Goal: Download file/media

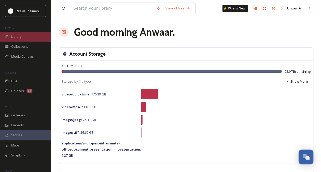
click at [20, 39] on div "Library" at bounding box center [25, 37] width 51 height 10
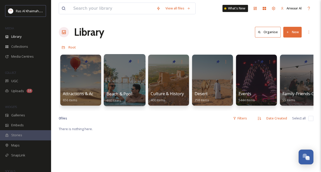
click at [120, 88] on div at bounding box center [125, 80] width 42 height 52
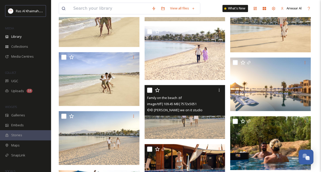
scroll to position [280, 0]
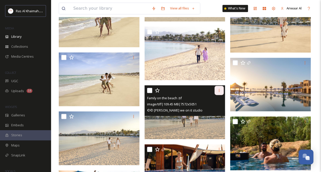
click at [218, 92] on div at bounding box center [219, 90] width 9 height 9
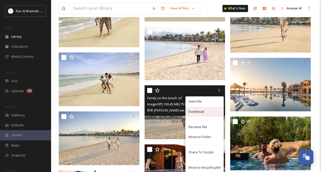
click at [203, 113] on span "Download" at bounding box center [196, 111] width 16 height 5
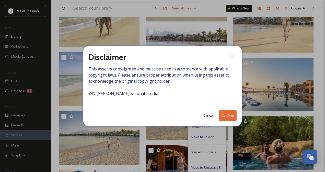
click at [227, 114] on button "Confirm" at bounding box center [228, 115] width 18 height 10
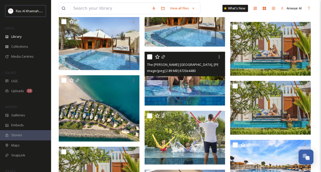
scroll to position [608, 0]
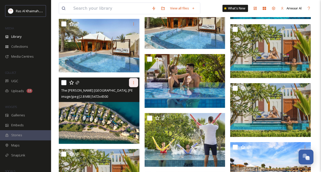
click at [134, 82] on icon at bounding box center [134, 83] width 4 height 4
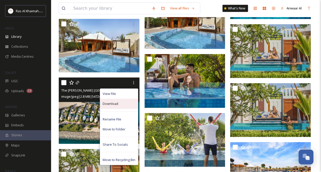
click at [119, 105] on div "Download" at bounding box center [119, 104] width 38 height 10
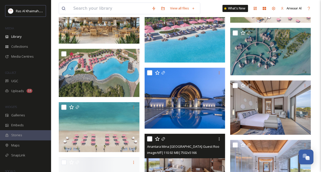
scroll to position [1077, 0]
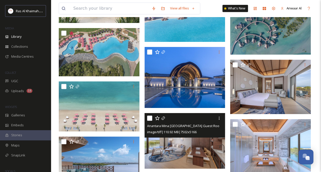
click at [207, 118] on div at bounding box center [185, 118] width 77 height 9
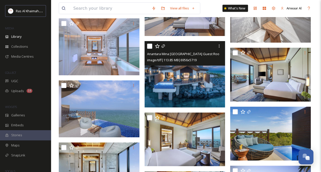
scroll to position [1448, 0]
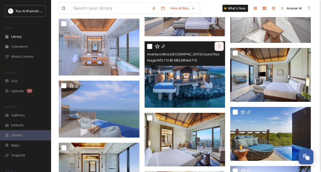
click at [219, 46] on icon at bounding box center [219, 46] width 4 height 4
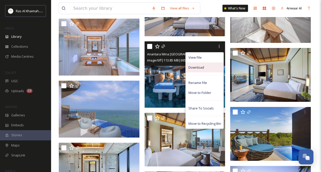
click at [203, 69] on span "Download" at bounding box center [196, 67] width 16 height 5
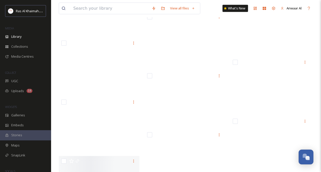
scroll to position [15079, 0]
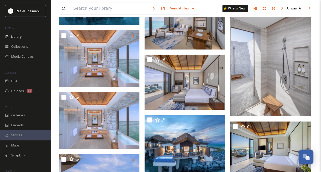
scroll to position [1370, 0]
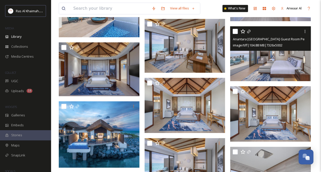
click at [253, 79] on img at bounding box center [270, 53] width 81 height 55
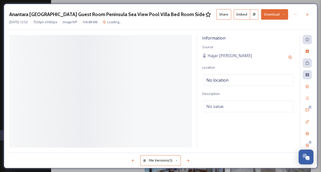
scroll to position [1212, 0]
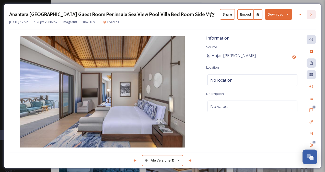
click at [311, 13] on icon at bounding box center [311, 15] width 4 height 4
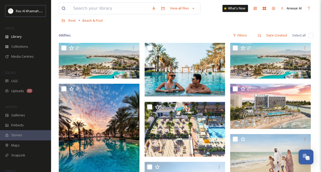
scroll to position [27, 0]
click at [19, 36] on span "Library" at bounding box center [16, 36] width 10 height 5
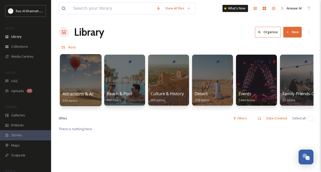
click at [86, 90] on div at bounding box center [81, 80] width 42 height 52
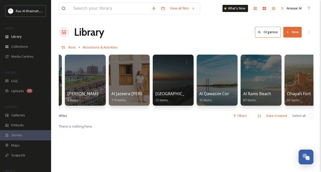
scroll to position [0, 77]
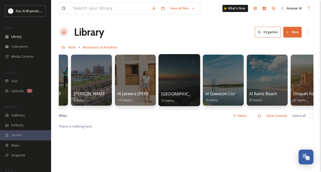
click at [187, 86] on div at bounding box center [179, 80] width 42 height 52
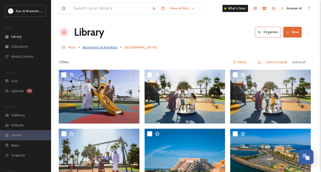
click at [89, 47] on span "Attractions & Activities" at bounding box center [100, 47] width 35 height 5
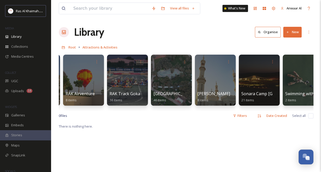
scroll to position [0, 712]
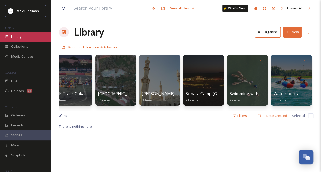
click at [18, 38] on span "Library" at bounding box center [16, 36] width 10 height 5
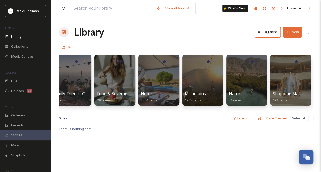
scroll to position [0, 231]
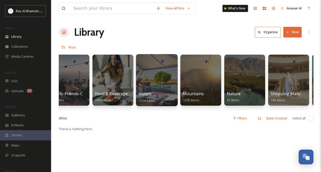
click at [156, 85] on div at bounding box center [157, 80] width 42 height 52
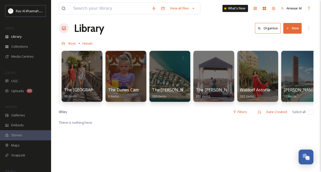
scroll to position [0, 742]
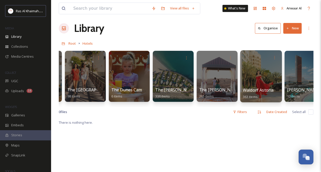
click at [260, 83] on div at bounding box center [261, 76] width 42 height 52
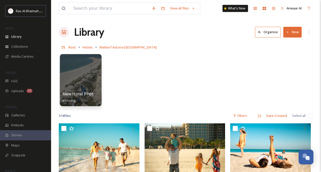
click at [77, 86] on div at bounding box center [81, 80] width 42 height 52
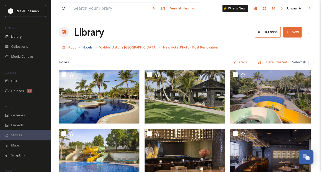
click at [88, 48] on span "Hotels" at bounding box center [88, 47] width 10 height 5
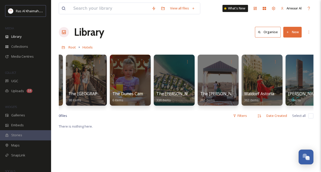
scroll to position [0, 756]
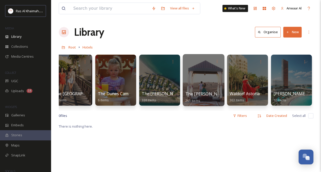
click at [199, 83] on div at bounding box center [204, 80] width 42 height 52
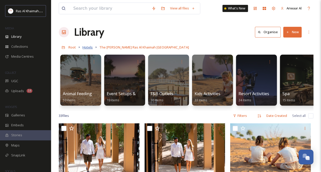
click at [83, 47] on span "Hotels" at bounding box center [88, 47] width 10 height 5
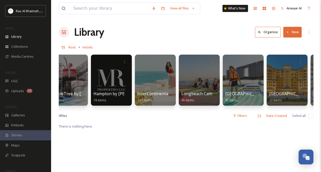
scroll to position [0, 278]
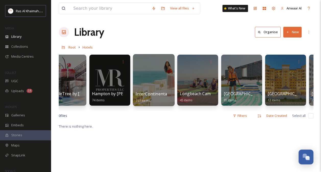
click at [161, 89] on div at bounding box center [154, 80] width 42 height 52
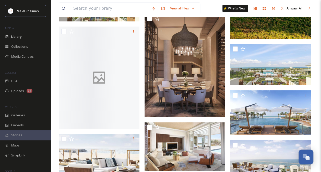
scroll to position [3804, 0]
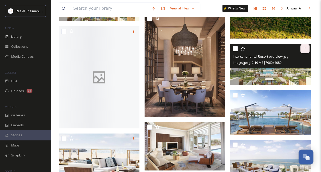
click at [307, 49] on div at bounding box center [304, 48] width 9 height 9
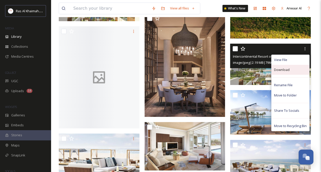
click at [285, 69] on span "Download" at bounding box center [282, 69] width 16 height 5
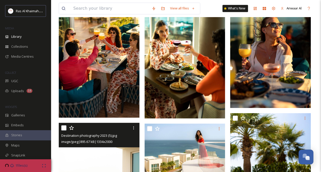
scroll to position [0, 0]
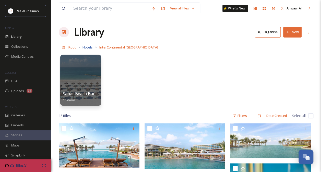
click at [90, 47] on span "Hotels" at bounding box center [88, 47] width 10 height 5
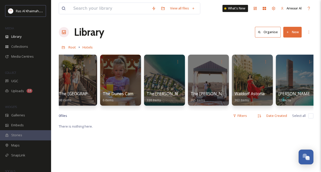
scroll to position [0, 756]
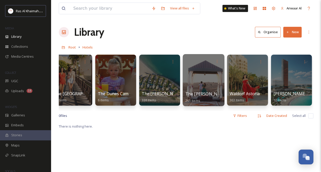
click at [200, 81] on div at bounding box center [204, 80] width 42 height 52
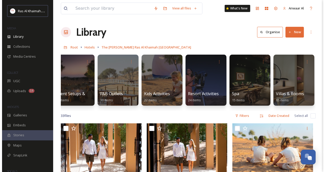
scroll to position [0, 53]
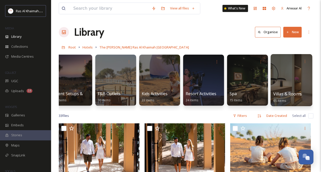
click at [280, 101] on span "65 items" at bounding box center [279, 100] width 13 height 5
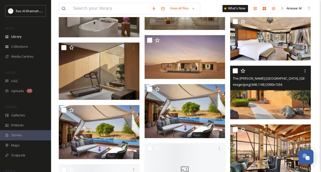
scroll to position [394, 0]
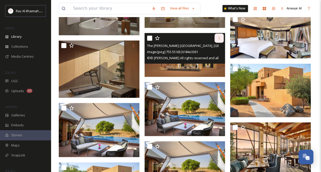
click at [219, 37] on icon at bounding box center [219, 38] width 4 height 4
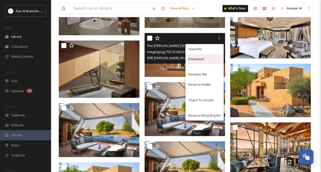
click at [204, 61] on div "Download" at bounding box center [205, 59] width 38 height 10
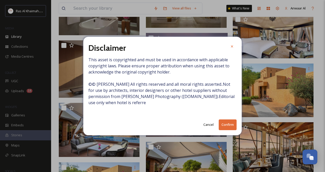
click at [223, 125] on button "Confirm" at bounding box center [228, 125] width 18 height 10
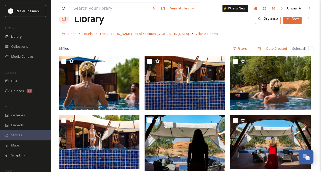
scroll to position [0, 0]
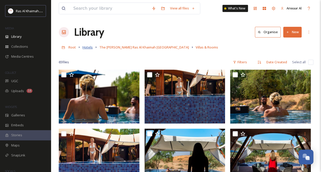
click at [89, 48] on span "Hotels" at bounding box center [88, 47] width 10 height 5
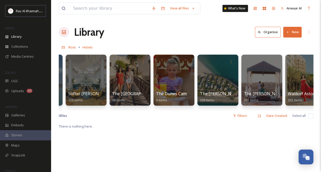
scroll to position [0, 756]
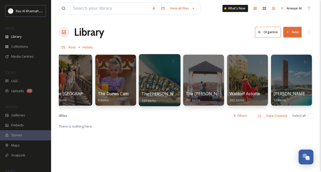
click at [160, 88] on div at bounding box center [160, 80] width 42 height 52
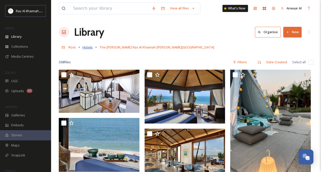
click at [88, 48] on span "Hotels" at bounding box center [88, 47] width 10 height 5
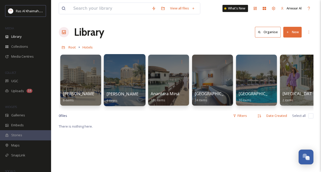
click at [125, 90] on div at bounding box center [125, 80] width 42 height 52
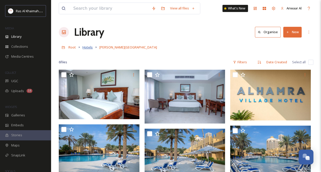
click at [84, 46] on span "Hotels" at bounding box center [88, 47] width 10 height 5
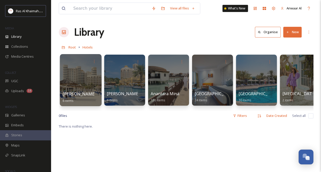
click at [80, 94] on span "[PERSON_NAME] Residence" at bounding box center [90, 94] width 54 height 6
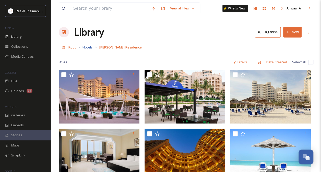
click at [86, 48] on span "Hotels" at bounding box center [88, 47] width 10 height 5
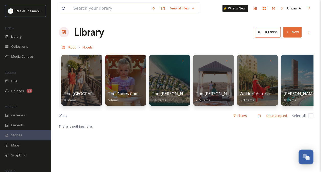
scroll to position [0, 756]
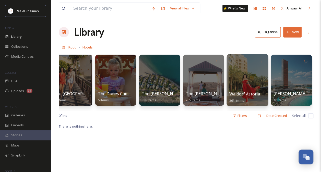
click at [238, 75] on div at bounding box center [248, 80] width 42 height 52
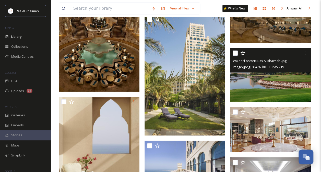
scroll to position [3982, 0]
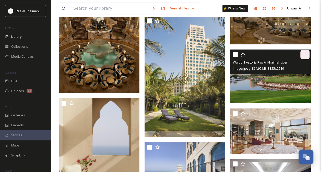
click at [305, 55] on icon at bounding box center [305, 55] width 4 height 4
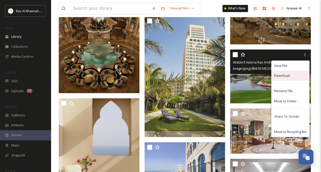
click at [291, 74] on div "Download" at bounding box center [291, 76] width 38 height 10
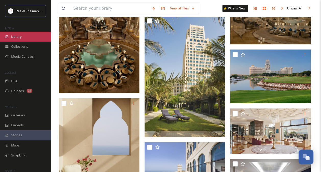
click at [23, 35] on div "Library" at bounding box center [25, 37] width 51 height 10
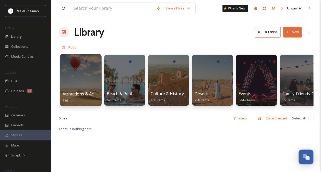
click at [80, 84] on div at bounding box center [81, 80] width 42 height 52
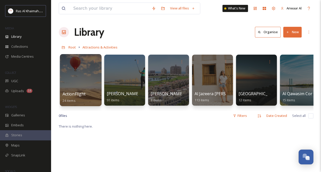
click at [78, 92] on span "ActionFlight" at bounding box center [74, 94] width 23 height 6
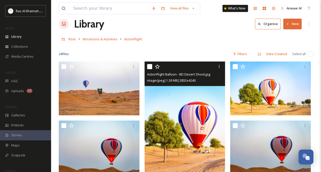
scroll to position [9, 0]
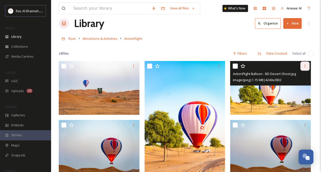
click at [305, 65] on icon at bounding box center [305, 66] width 4 height 4
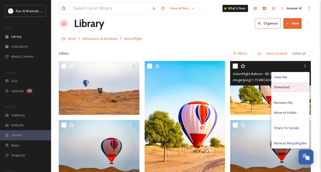
click at [284, 86] on span "Download" at bounding box center [282, 87] width 16 height 5
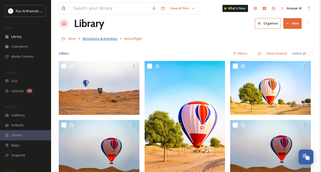
click at [109, 37] on span "Attractions & Activities" at bounding box center [100, 38] width 35 height 5
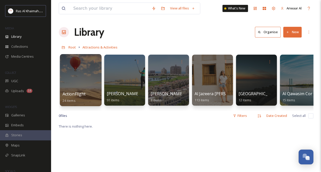
click at [81, 87] on div at bounding box center [81, 80] width 42 height 52
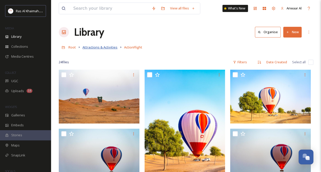
click at [95, 48] on span "Attractions & Activities" at bounding box center [100, 47] width 35 height 5
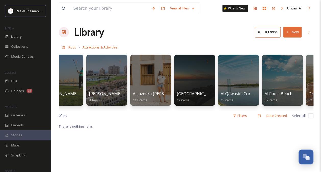
scroll to position [0, 55]
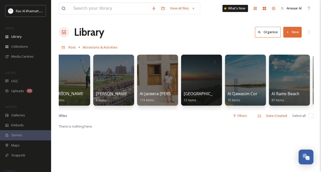
drag, startPoint x: 106, startPoint y: 110, endPoint x: 83, endPoint y: 111, distance: 22.5
click at [83, 111] on div "ActionFlight 24 items [PERSON_NAME] Golf Club 91 items [PERSON_NAME][GEOGRAPHIC…" at bounding box center [186, 81] width 255 height 59
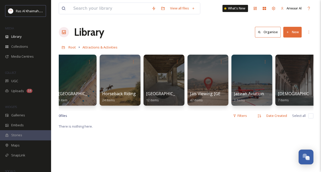
scroll to position [0, 357]
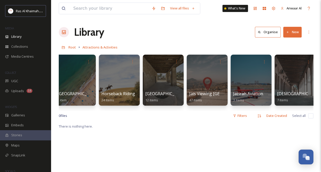
drag, startPoint x: 183, startPoint y: 110, endPoint x: 200, endPoint y: 107, distance: 17.4
click at [200, 107] on div "ActionFlight 24 items [PERSON_NAME] Golf Club 91 items [PERSON_NAME][GEOGRAPHIC…" at bounding box center [186, 81] width 255 height 59
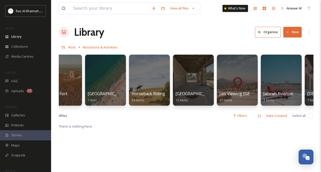
scroll to position [0, 298]
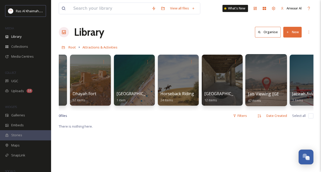
click at [253, 90] on div at bounding box center [266, 80] width 42 height 52
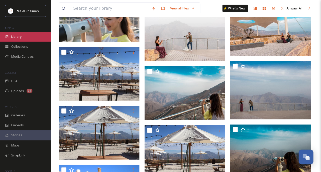
scroll to position [619, 0]
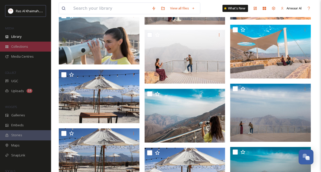
click at [27, 45] on span "Collections" at bounding box center [19, 46] width 17 height 5
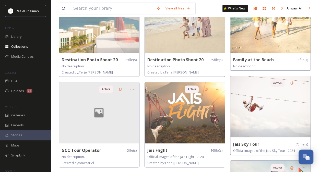
scroll to position [155, 0]
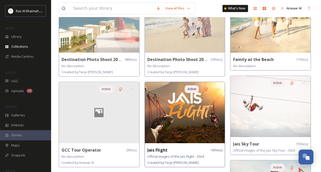
click at [186, 126] on img at bounding box center [185, 112] width 80 height 61
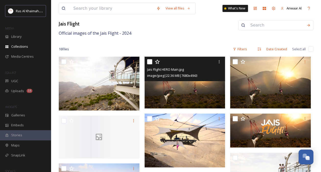
scroll to position [31, 0]
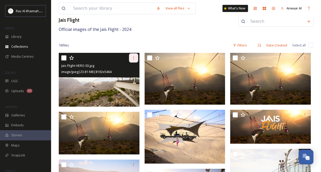
click at [132, 59] on icon at bounding box center [134, 58] width 4 height 4
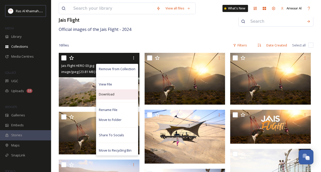
click at [112, 92] on span "Download" at bounding box center [107, 94] width 16 height 5
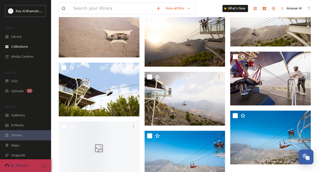
scroll to position [252, 0]
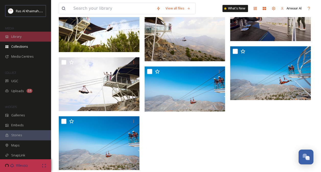
click at [20, 37] on span "Library" at bounding box center [16, 36] width 10 height 5
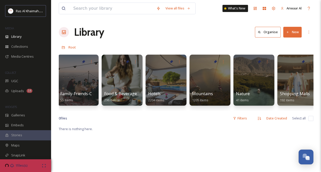
scroll to position [0, 226]
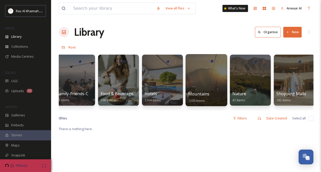
click at [206, 78] on div at bounding box center [206, 80] width 42 height 52
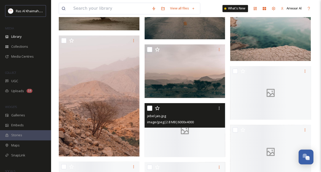
scroll to position [1341, 0]
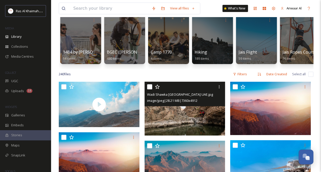
scroll to position [0, 0]
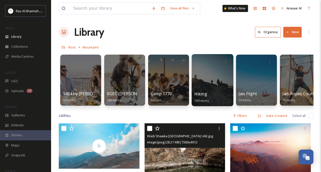
click at [204, 89] on div at bounding box center [213, 80] width 42 height 52
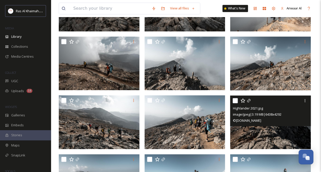
scroll to position [283, 0]
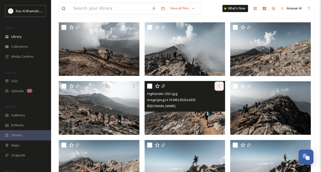
click at [218, 86] on icon at bounding box center [219, 86] width 4 height 4
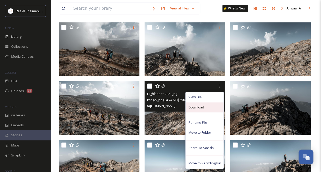
click at [201, 107] on span "Download" at bounding box center [196, 107] width 16 height 5
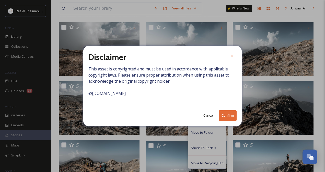
click at [224, 116] on button "Confirm" at bounding box center [228, 115] width 18 height 10
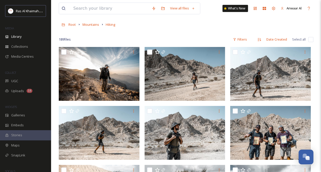
scroll to position [0, 0]
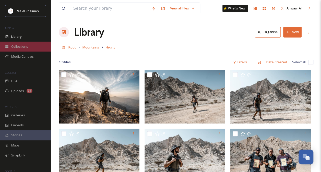
click at [23, 46] on span "Collections" at bounding box center [19, 46] width 17 height 5
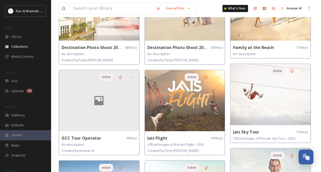
scroll to position [167, 0]
click at [192, 107] on img at bounding box center [185, 100] width 80 height 61
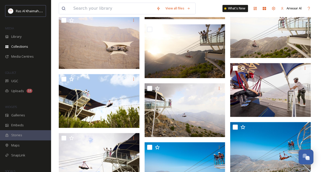
scroll to position [252, 0]
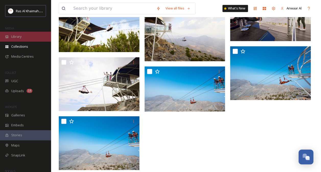
click at [26, 38] on div "Library" at bounding box center [25, 37] width 51 height 10
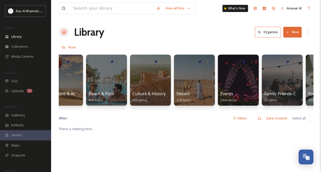
scroll to position [0, 19]
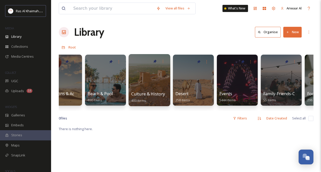
click at [142, 88] on div at bounding box center [149, 80] width 42 height 52
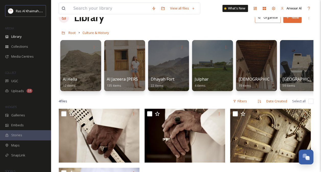
scroll to position [13, 0]
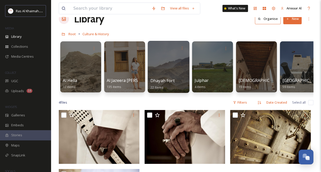
click at [161, 76] on div at bounding box center [169, 67] width 42 height 52
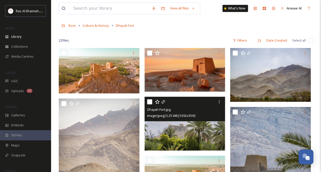
scroll to position [22, 0]
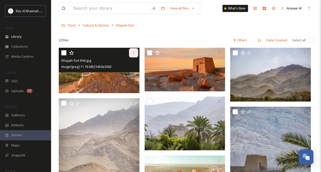
click at [135, 54] on icon at bounding box center [134, 53] width 4 height 4
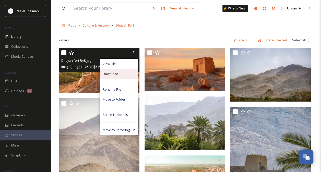
click at [122, 76] on div "Download" at bounding box center [119, 74] width 38 height 10
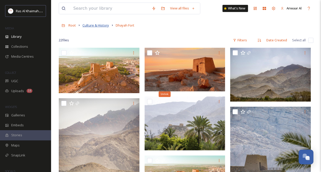
click at [90, 25] on span "Culture & History" at bounding box center [96, 25] width 27 height 5
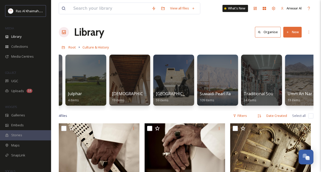
scroll to position [0, 141]
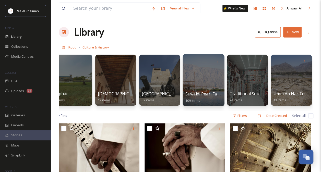
click at [206, 90] on div at bounding box center [204, 80] width 42 height 52
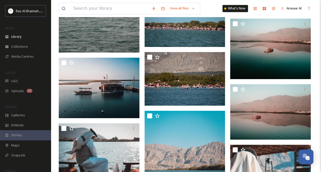
scroll to position [1389, 0]
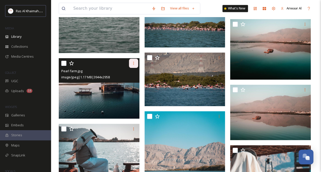
click at [132, 65] on icon at bounding box center [134, 63] width 4 height 4
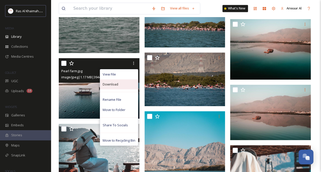
click at [117, 85] on span "Download" at bounding box center [111, 84] width 16 height 5
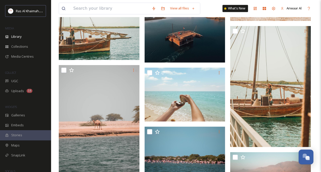
scroll to position [1255, 0]
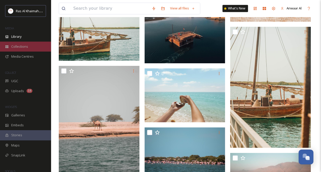
click at [17, 46] on span "Collections" at bounding box center [19, 46] width 17 height 5
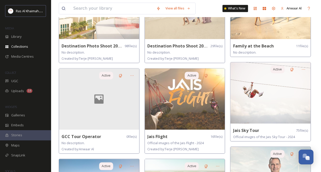
scroll to position [169, 0]
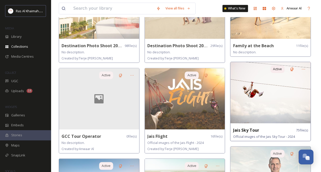
click at [250, 114] on img at bounding box center [270, 92] width 80 height 61
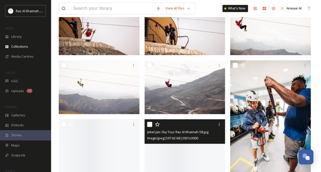
scroll to position [260, 0]
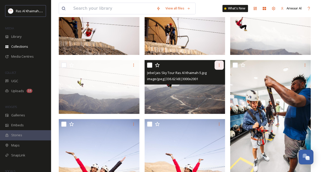
click at [218, 66] on icon at bounding box center [219, 65] width 4 height 4
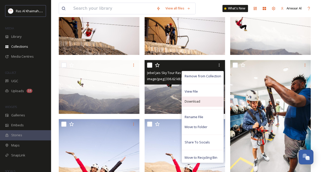
click at [197, 101] on span "Download" at bounding box center [192, 101] width 16 height 5
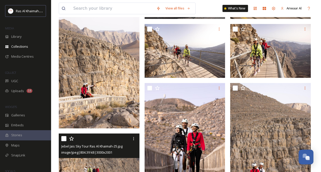
scroll to position [1036, 0]
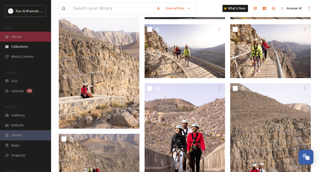
click at [16, 39] on div "Library" at bounding box center [25, 37] width 51 height 10
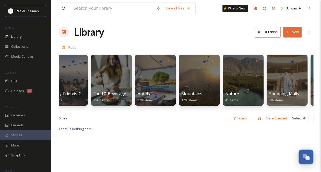
scroll to position [0, 232]
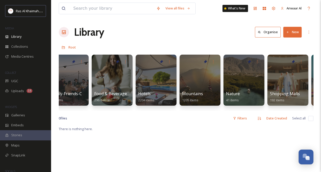
drag, startPoint x: 145, startPoint y: 108, endPoint x: 133, endPoint y: 108, distance: 11.8
click at [133, 108] on div "Attractions & Activities 656 items Beach & Pool 690 items Culture & History 400…" at bounding box center [186, 81] width 255 height 59
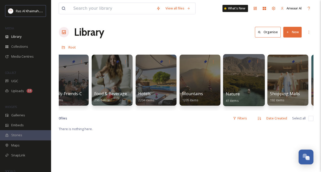
click at [244, 88] on div at bounding box center [244, 80] width 42 height 52
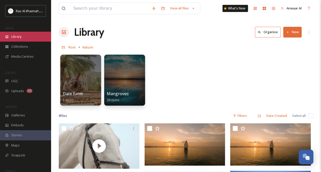
click at [23, 37] on div "Library" at bounding box center [25, 37] width 51 height 10
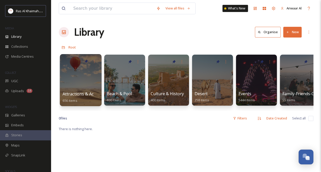
click at [93, 93] on span "Attractions & Activities" at bounding box center [85, 94] width 44 height 6
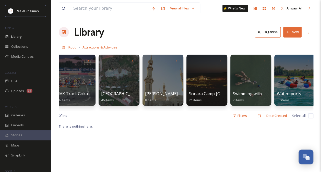
scroll to position [0, 712]
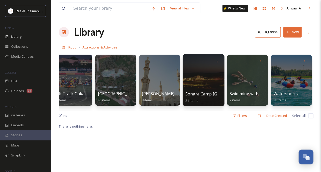
click at [212, 87] on div at bounding box center [204, 80] width 42 height 52
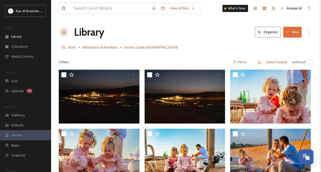
click at [221, 37] on div "Library Organise New" at bounding box center [186, 32] width 255 height 15
click at [107, 47] on span "Attractions & Activities" at bounding box center [100, 47] width 35 height 5
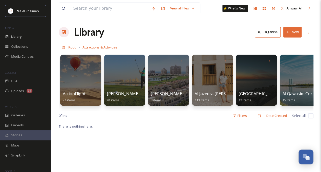
drag, startPoint x: 90, startPoint y: 110, endPoint x: 121, endPoint y: 110, distance: 30.4
click at [121, 110] on div "ActionFlight 24 items [PERSON_NAME] Golf Club 91 items [PERSON_NAME][GEOGRAPHIC…" at bounding box center [186, 81] width 255 height 59
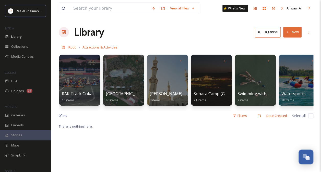
scroll to position [0, 712]
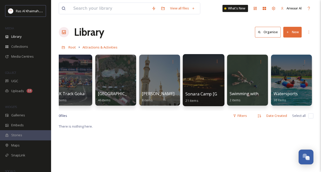
click at [214, 83] on div at bounding box center [204, 80] width 42 height 52
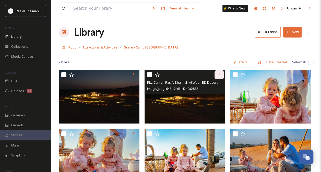
click at [219, 76] on icon at bounding box center [219, 75] width 4 height 4
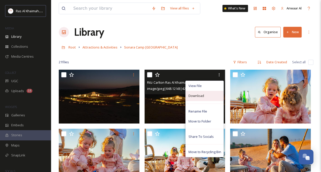
click at [206, 97] on div "Download" at bounding box center [205, 96] width 38 height 10
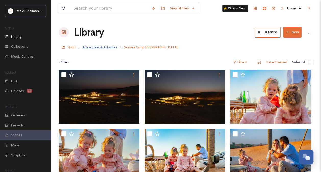
click at [92, 49] on span "Attractions & Activities" at bounding box center [100, 47] width 35 height 5
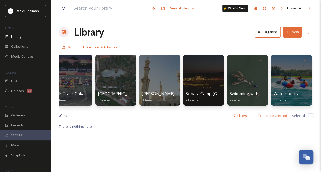
scroll to position [0, 692]
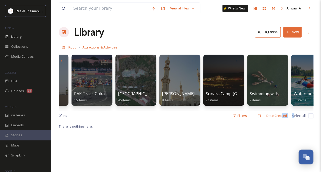
drag, startPoint x: 282, startPoint y: 114, endPoint x: 295, endPoint y: 115, distance: 12.5
click at [295, 115] on div "0 file s Filters Date Created Select all" at bounding box center [186, 116] width 255 height 10
click at [17, 46] on span "Collections" at bounding box center [19, 46] width 17 height 5
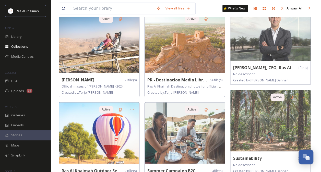
scroll to position [316, 0]
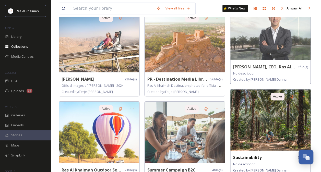
click at [271, 118] on img at bounding box center [270, 119] width 80 height 61
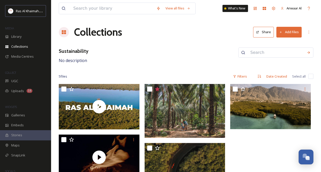
scroll to position [17, 0]
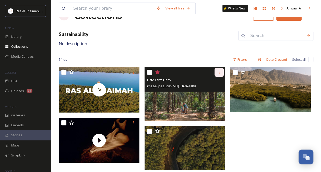
click at [221, 71] on icon at bounding box center [219, 72] width 4 height 4
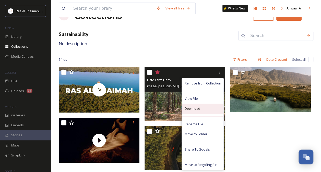
click at [198, 110] on span "Download" at bounding box center [192, 108] width 16 height 5
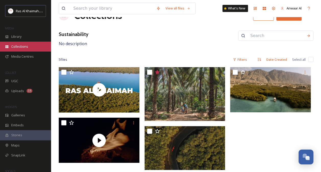
click at [31, 48] on div "Collections" at bounding box center [25, 47] width 51 height 10
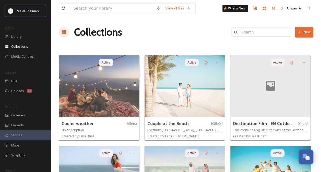
click at [175, 30] on div "Collections New" at bounding box center [186, 32] width 255 height 15
click at [16, 34] on span "Library" at bounding box center [16, 36] width 10 height 5
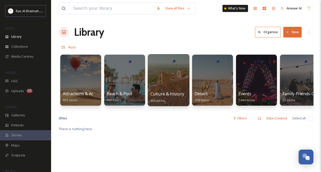
click at [158, 84] on div at bounding box center [169, 80] width 42 height 52
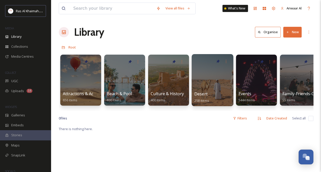
click at [205, 87] on div at bounding box center [213, 80] width 42 height 52
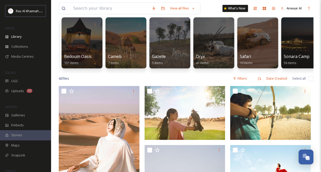
scroll to position [0, 51]
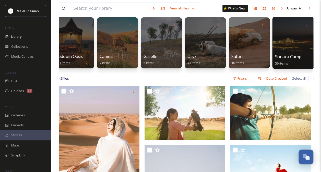
click at [296, 51] on div at bounding box center [293, 43] width 42 height 52
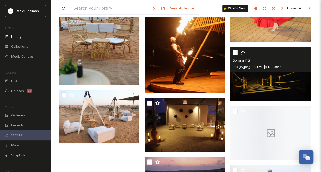
scroll to position [1438, 0]
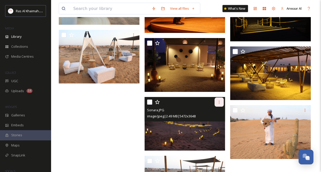
click at [221, 103] on icon at bounding box center [219, 102] width 4 height 4
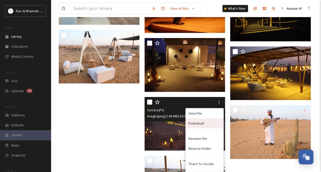
click at [205, 124] on div "Download" at bounding box center [205, 123] width 38 height 10
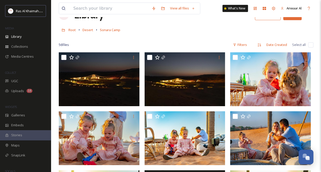
scroll to position [0, 0]
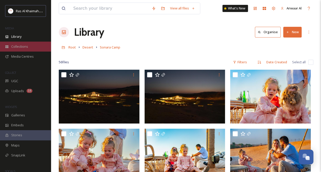
click at [29, 45] on div "Collections" at bounding box center [25, 47] width 51 height 10
